Goal: Task Accomplishment & Management: Complete application form

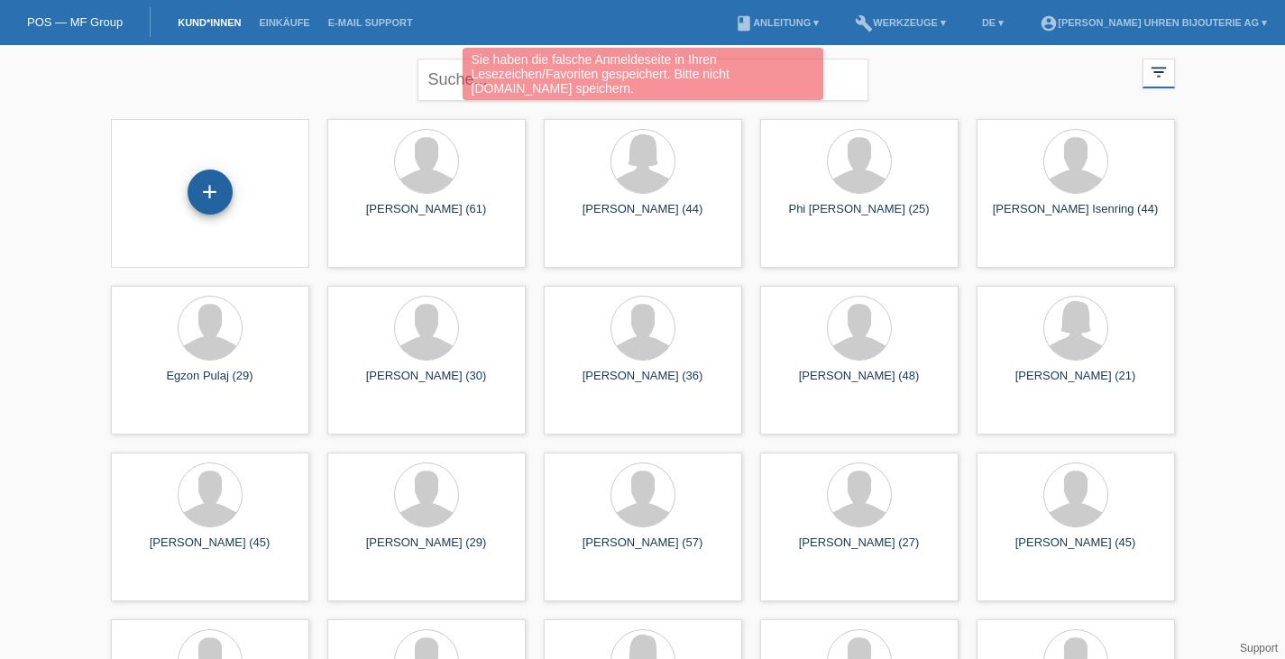
click at [205, 198] on div "+" at bounding box center [210, 192] width 45 height 45
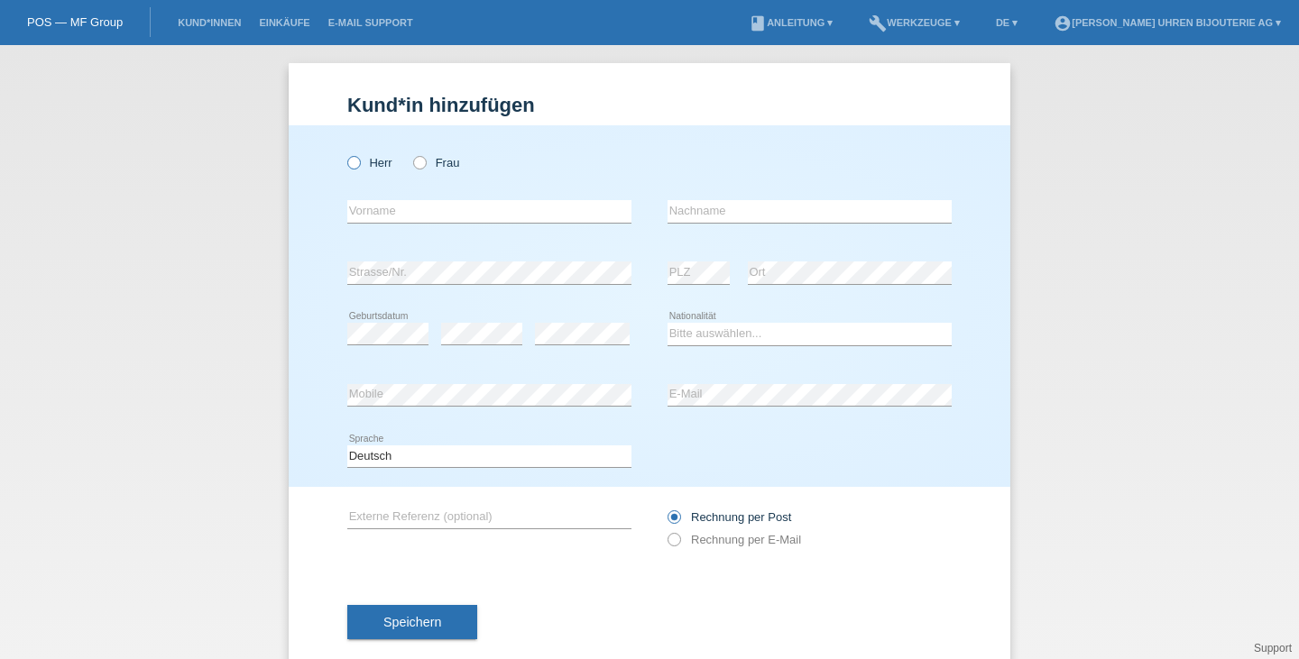
click at [360, 161] on label "Herr" at bounding box center [369, 163] width 45 height 14
click at [359, 161] on input "Herr" at bounding box center [353, 162] width 12 height 12
radio input "true"
click at [435, 204] on input "text" at bounding box center [489, 211] width 284 height 23
type input "Tanja"
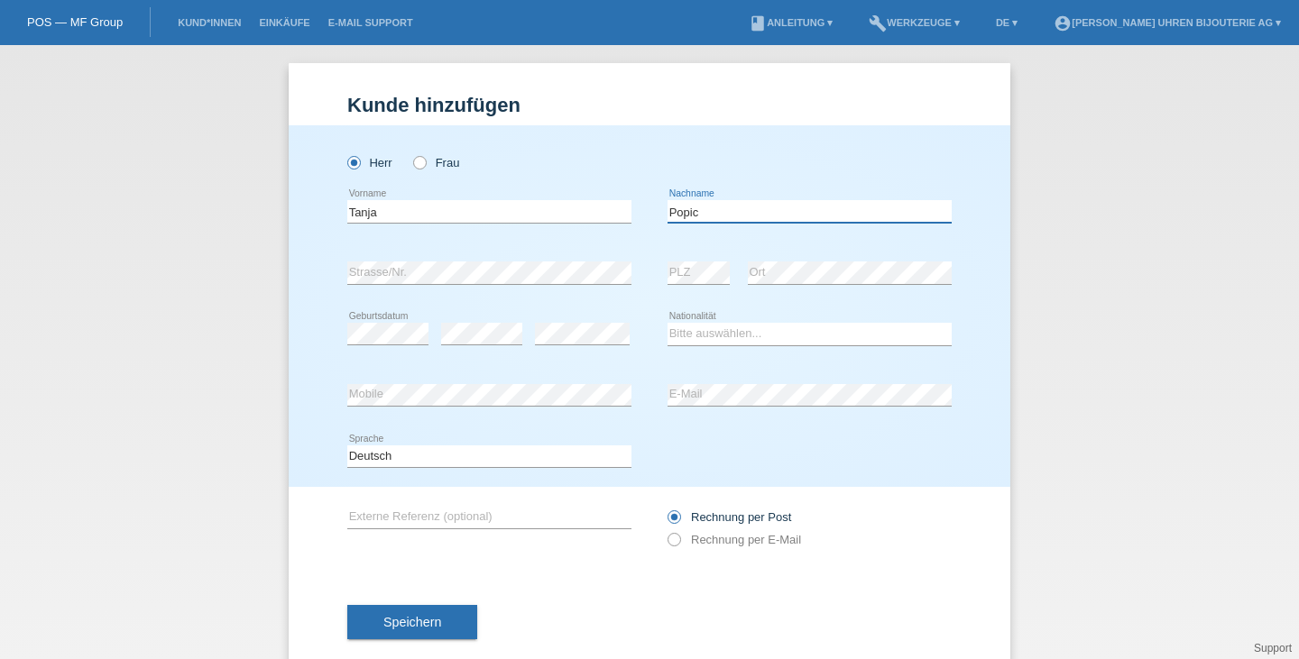
type input "Popic"
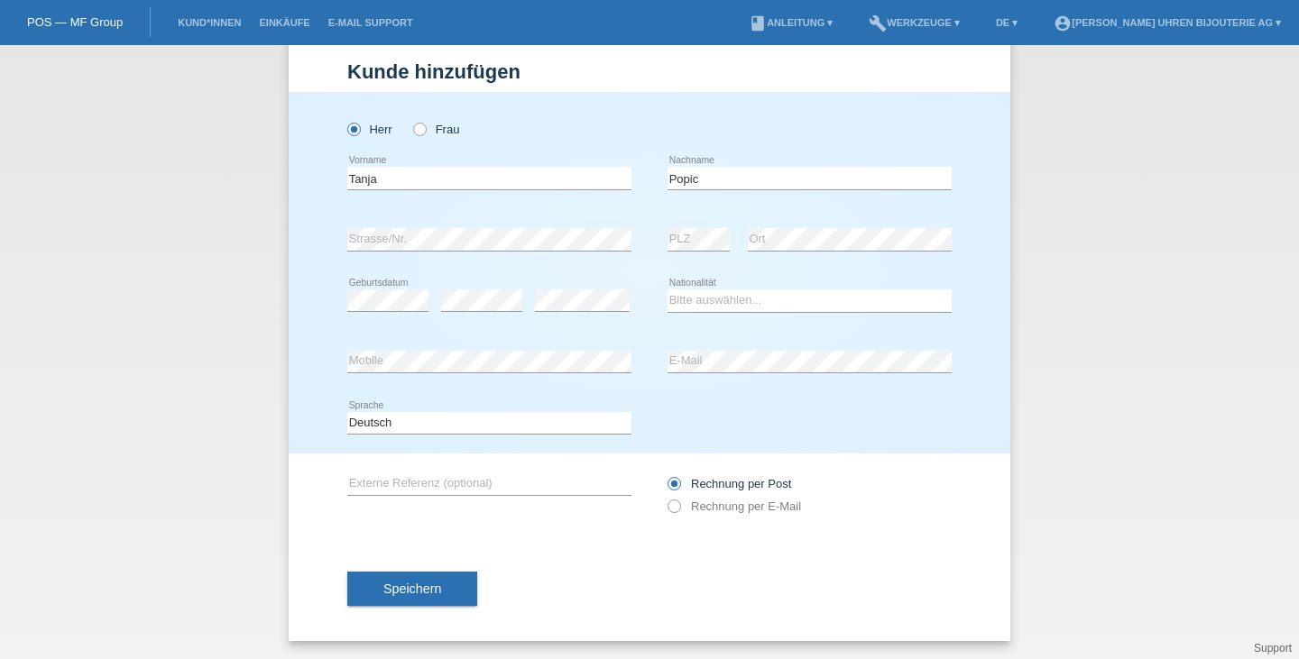
click at [576, 327] on div "error" at bounding box center [582, 301] width 95 height 61
click at [681, 295] on select "Bitte auswählen... Schweiz Deutschland Liechtenstein Österreich ------------ Af…" at bounding box center [809, 301] width 284 height 22
select select "CH"
click at [667, 290] on select "Bitte auswählen... Schweiz Deutschland Liechtenstein Österreich ------------ Af…" at bounding box center [809, 301] width 284 height 22
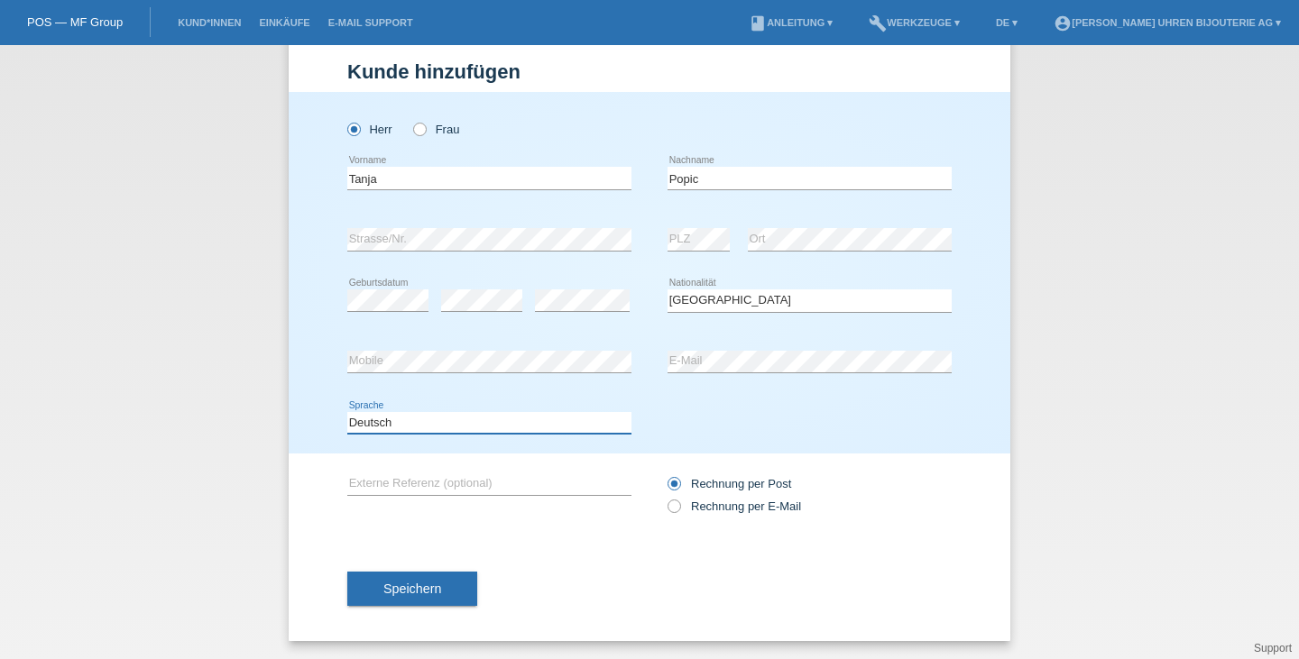
click at [464, 422] on select "Deutsch Français Italiano English" at bounding box center [489, 423] width 284 height 22
click at [806, 418] on div "Deutsch Français Italiano English error Sprache" at bounding box center [649, 423] width 604 height 61
click at [692, 514] on div "Rechnung per Post Rechnung per E-Mail" at bounding box center [809, 495] width 284 height 45
click at [690, 511] on label "Rechnung per E-Mail" at bounding box center [733, 507] width 133 height 14
click at [679, 511] on input "Rechnung per E-Mail" at bounding box center [673, 511] width 12 height 23
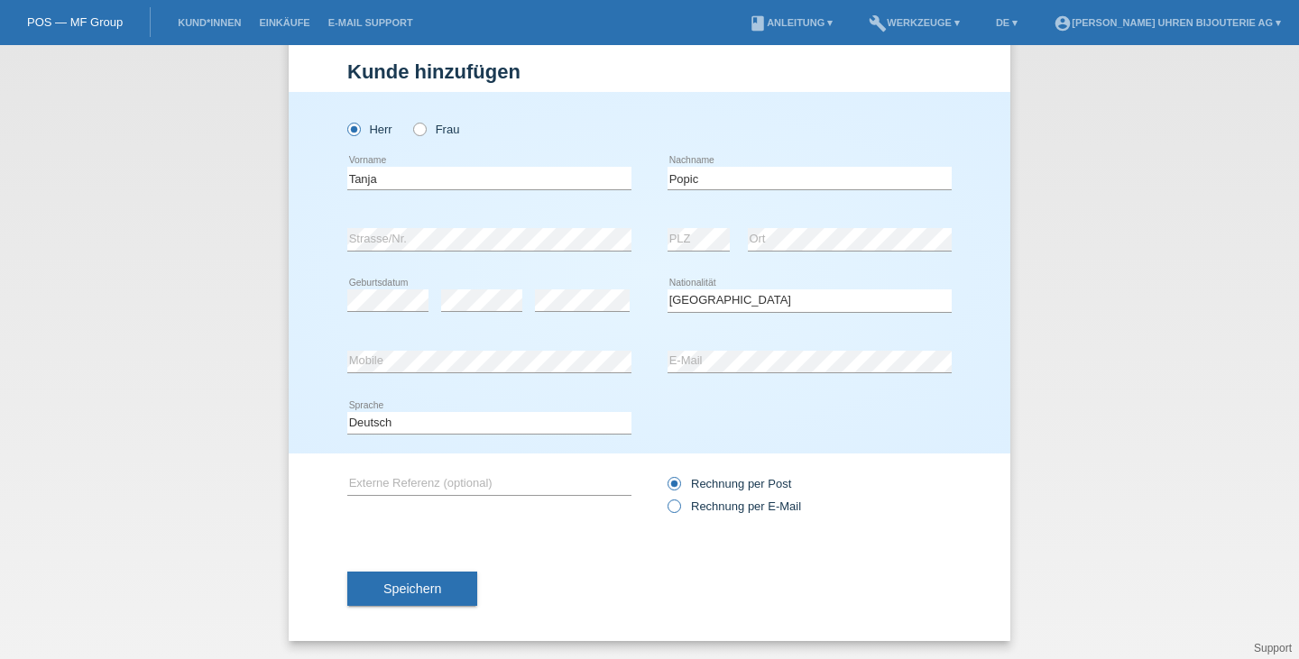
radio input "true"
click at [490, 484] on input "text" at bounding box center [489, 484] width 284 height 23
type input "Omega AT 38mm"
click at [437, 591] on button "Speichern" at bounding box center [412, 589] width 130 height 34
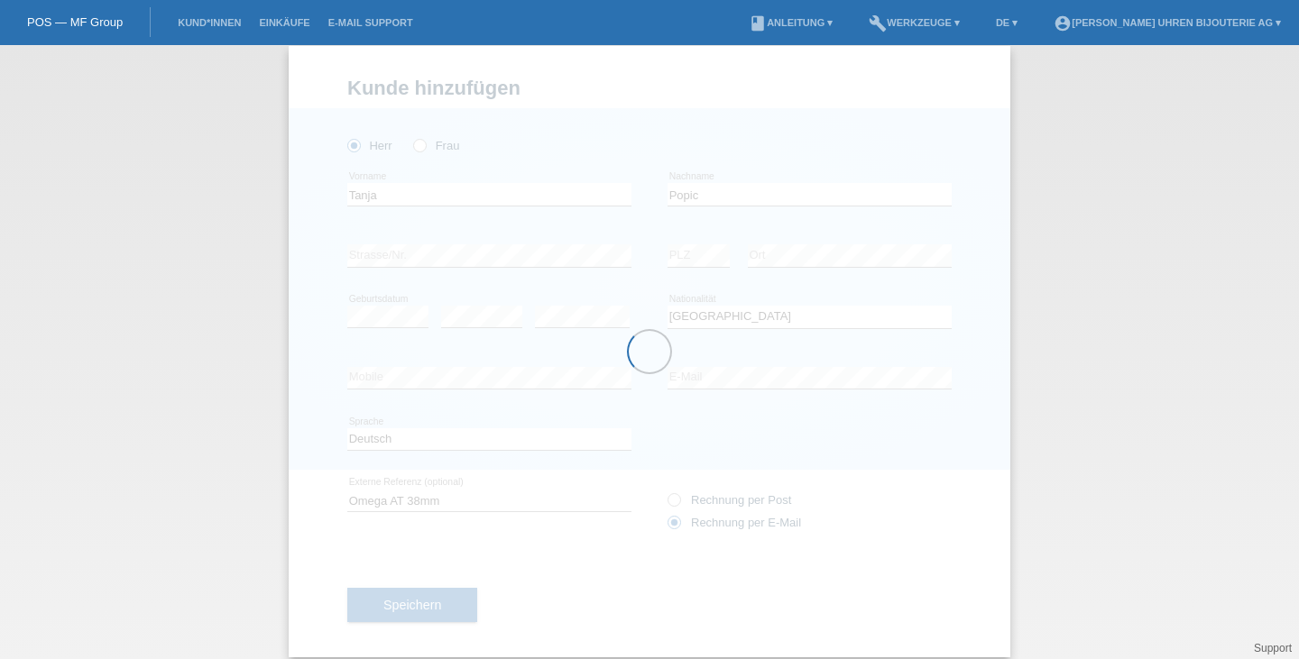
scroll to position [0, 0]
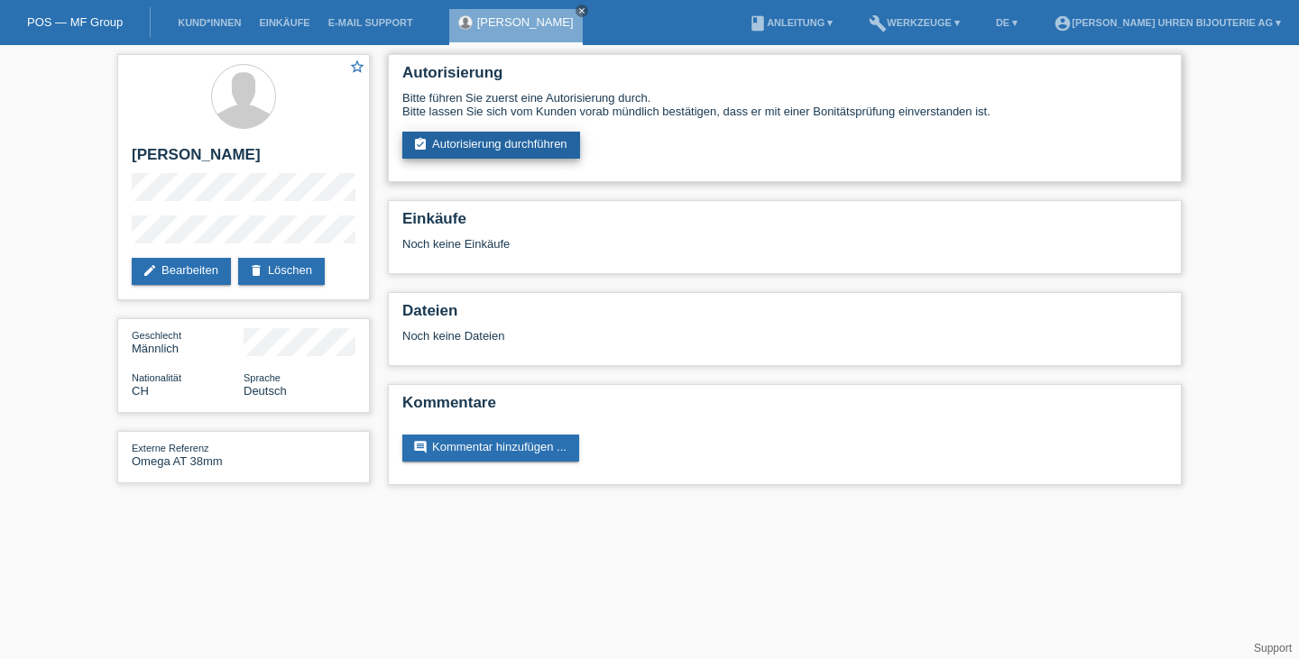
click at [492, 143] on link "assignment_turned_in Autorisierung durchführen" at bounding box center [491, 145] width 178 height 27
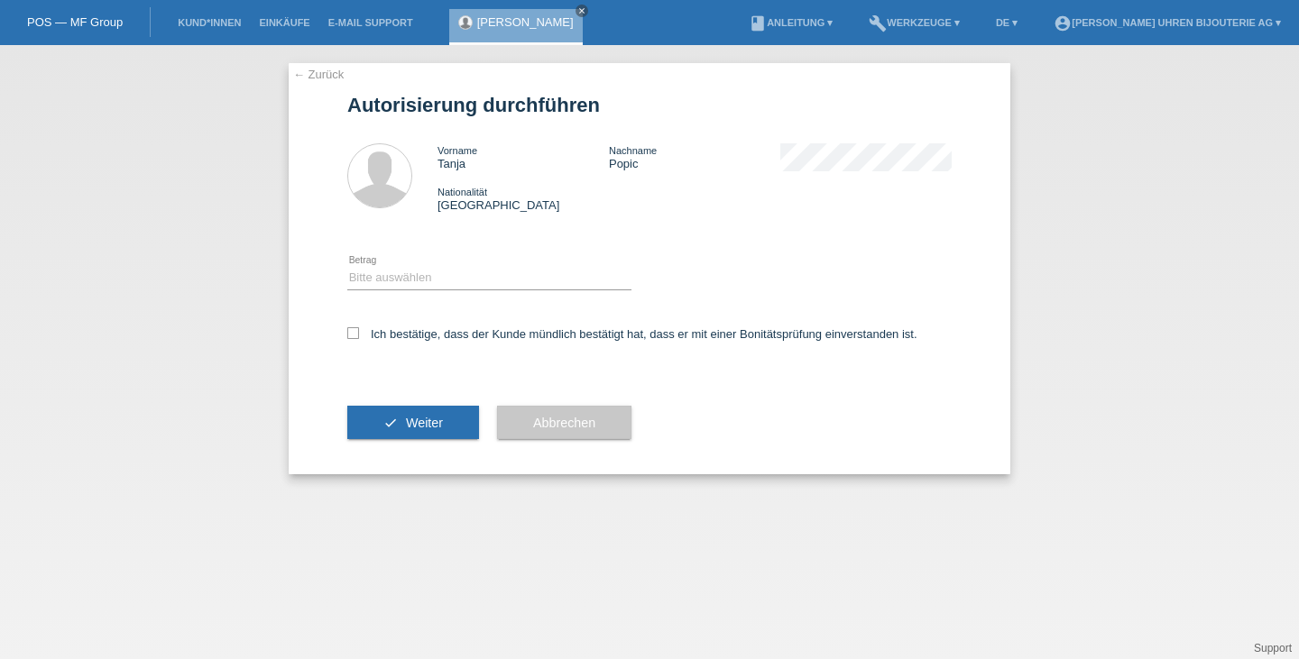
click at [441, 264] on div "Bitte auswählen CHF 1.00 - CHF 499.00 CHF 500.00 - CHF 1'999.00 CHF 2'000.00 - …" at bounding box center [489, 278] width 284 height 61
click at [440, 277] on select "Bitte auswählen CHF 1.00 - CHF 499.00 CHF 500.00 - CHF 1'999.00 CHF 2'000.00 - …" at bounding box center [489, 278] width 284 height 22
select select "3"
click at [347, 268] on select "Bitte auswählen CHF 1.00 - CHF 499.00 CHF 500.00 - CHF 1'999.00 CHF 2'000.00 - …" at bounding box center [489, 278] width 284 height 22
click at [440, 338] on label "Ich bestätige, dass der Kunde mündlich bestätigt hat, dass er mit einer Bonität…" at bounding box center [632, 334] width 570 height 14
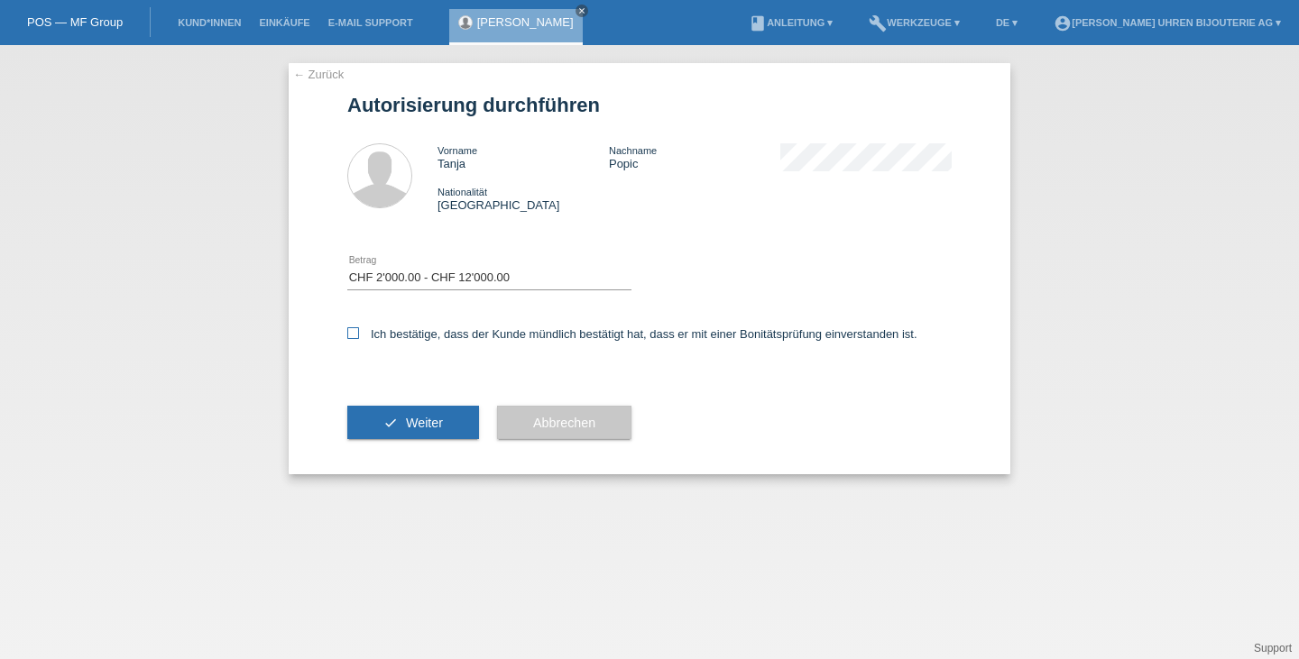
click at [359, 338] on input "Ich bestätige, dass der Kunde mündlich bestätigt hat, dass er mit einer Bonität…" at bounding box center [353, 333] width 12 height 12
checkbox input "true"
click at [434, 424] on span "Weiter" at bounding box center [424, 423] width 37 height 14
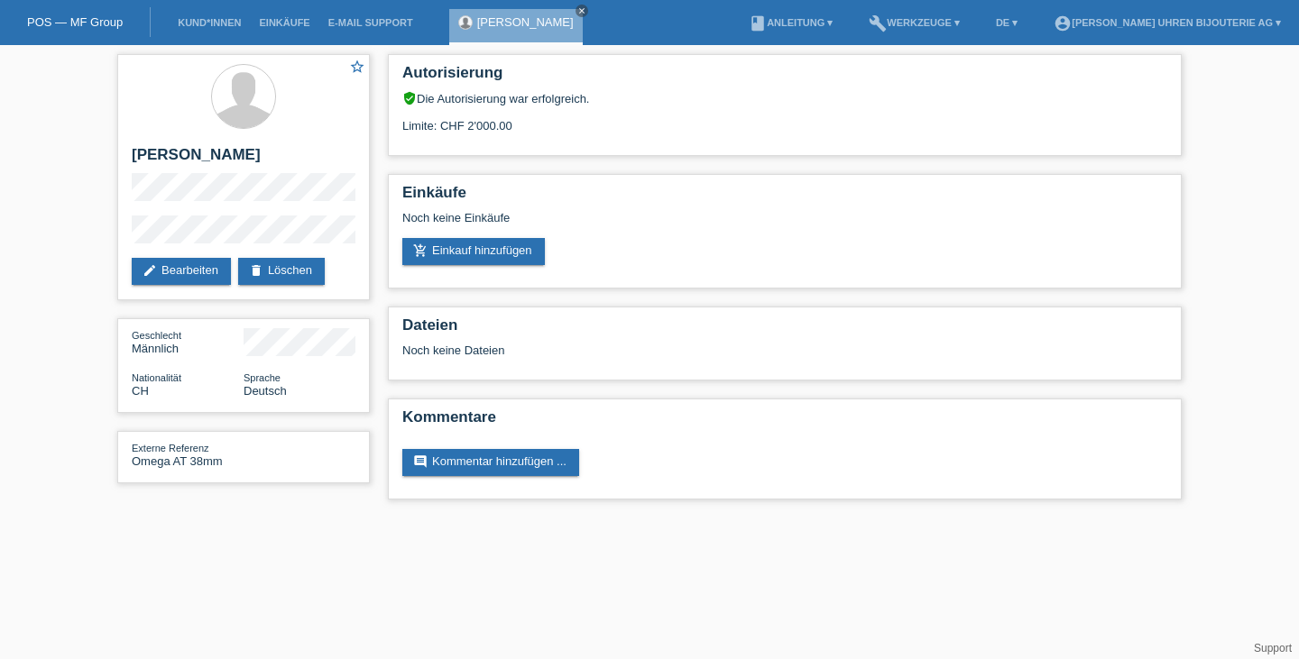
click at [703, 167] on div "Autorisierung verified_user Die Autorisierung war erfolgreich. Limite: CHF 2'00…" at bounding box center [785, 281] width 812 height 473
click at [727, 130] on div "Limite: CHF 2'000.00" at bounding box center [784, 119] width 765 height 27
click at [741, 87] on h2 "Autorisierung" at bounding box center [784, 77] width 765 height 27
click at [311, 276] on link "delete Löschen" at bounding box center [281, 271] width 87 height 27
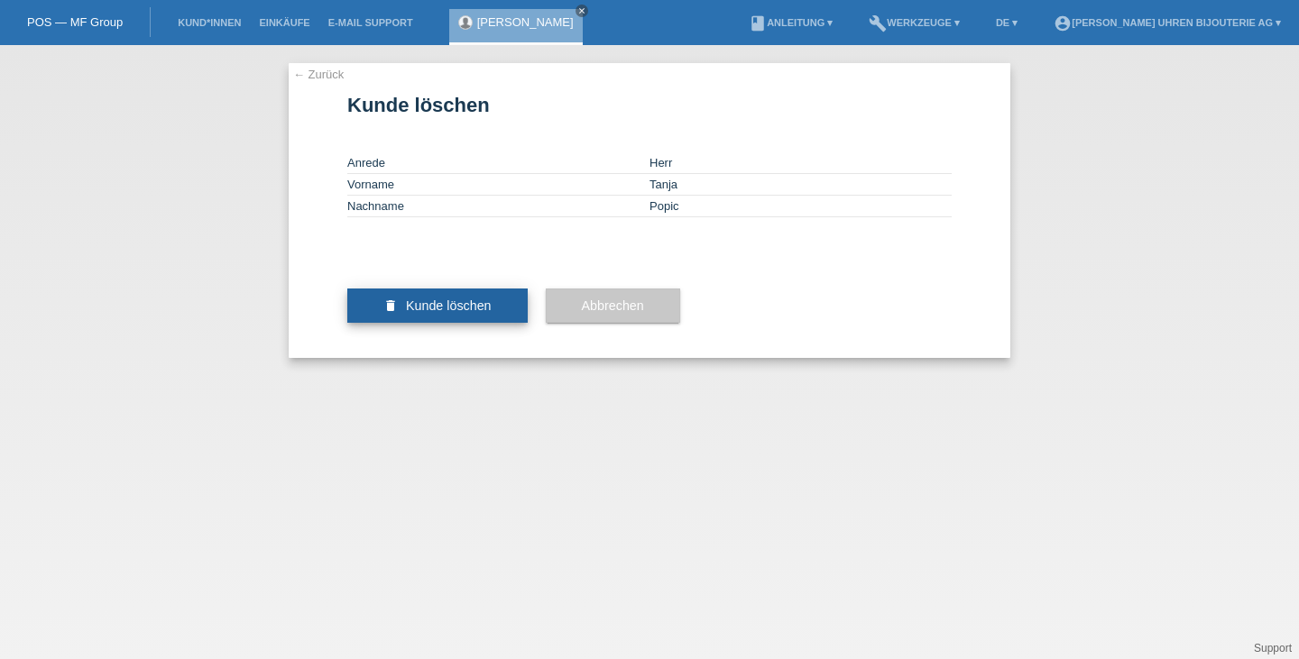
click at [463, 313] on span "Kunde löschen" at bounding box center [449, 306] width 86 height 14
